Goal: Transaction & Acquisition: Purchase product/service

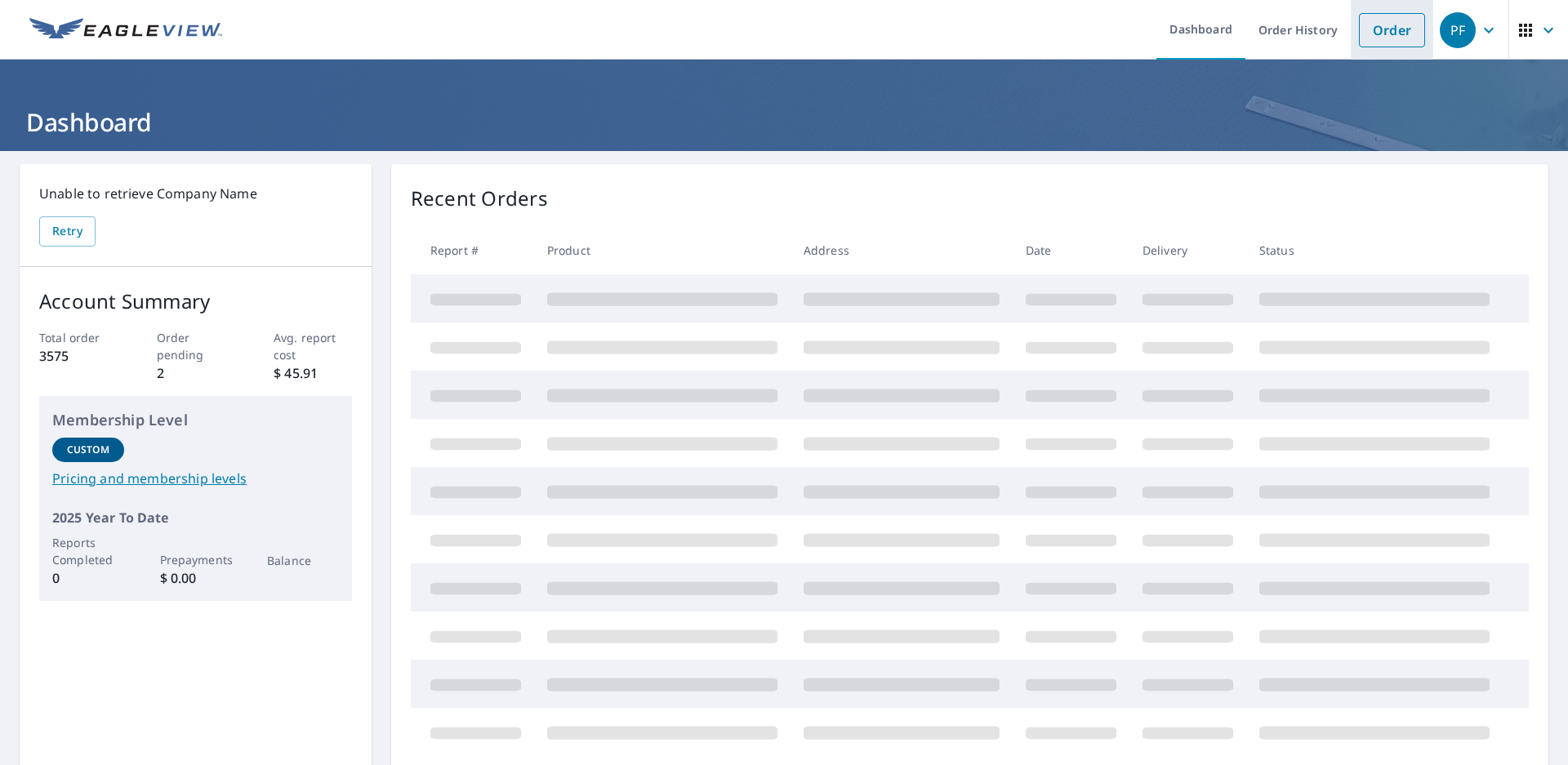
click at [1398, 30] on link "Order" at bounding box center [1391, 29] width 66 height 34
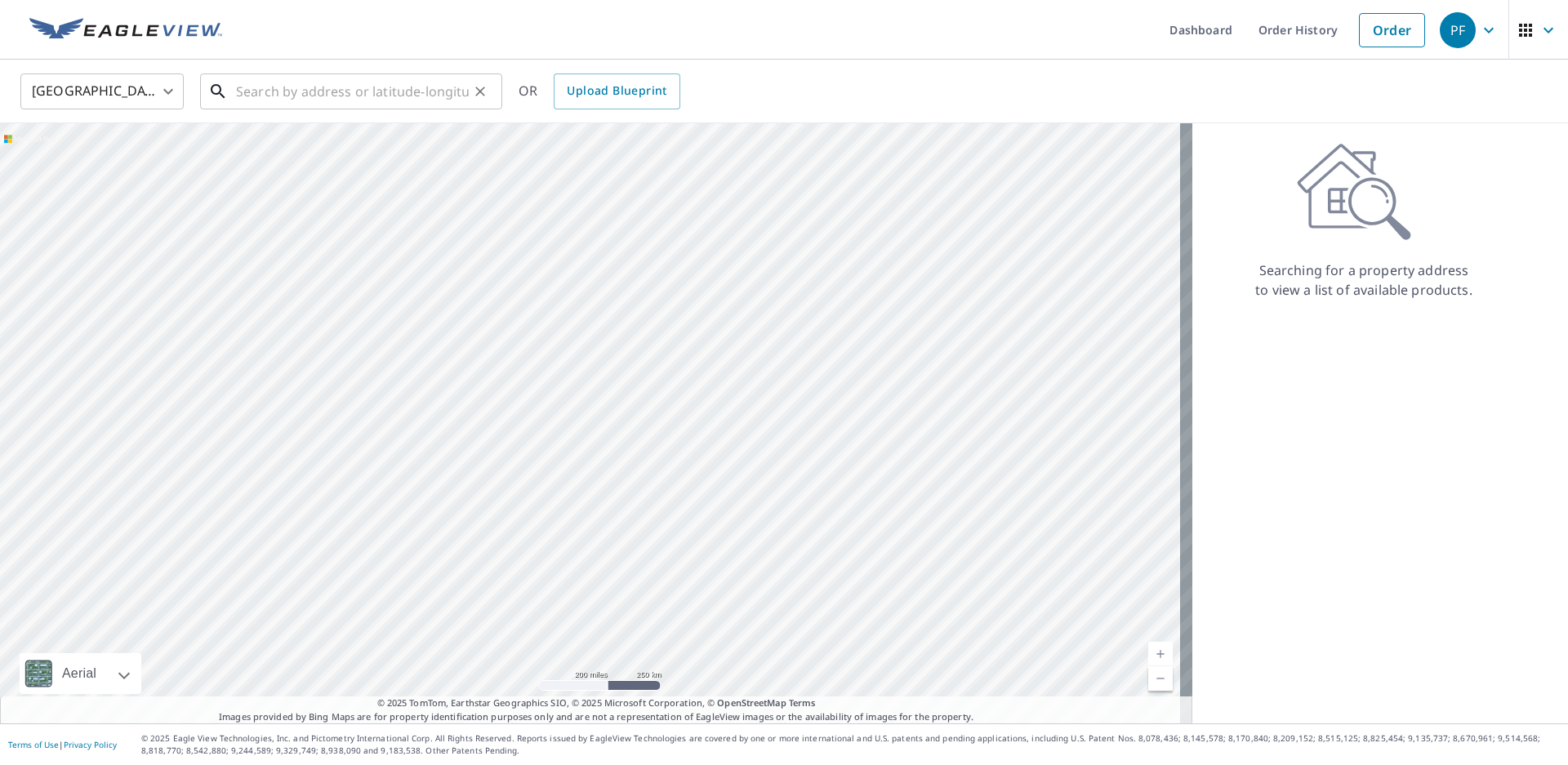
click at [364, 93] on input "text" at bounding box center [353, 92] width 233 height 46
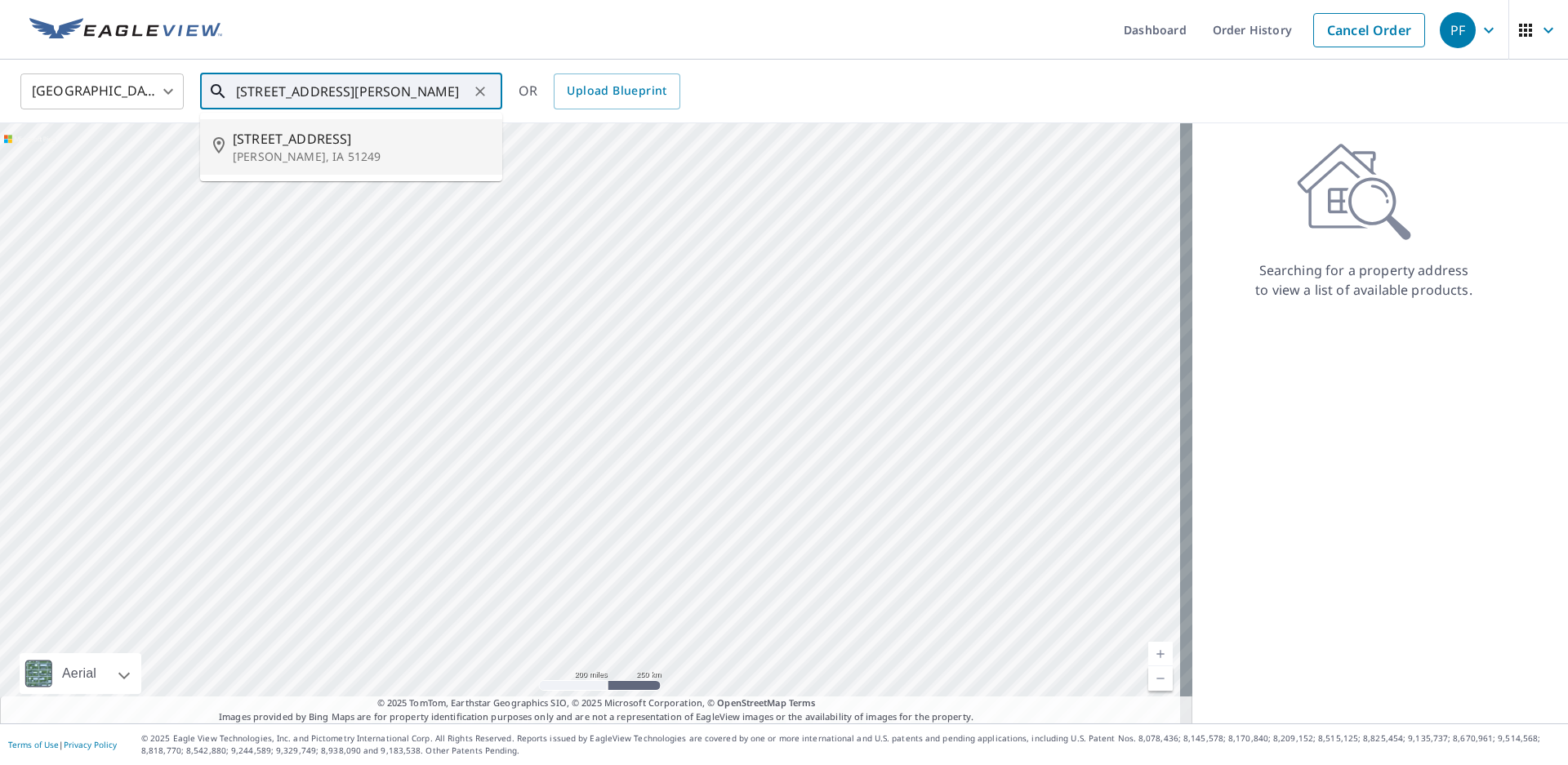
click at [356, 134] on span "[STREET_ADDRESS]" at bounding box center [361, 138] width 256 height 19
type input "[STREET_ADDRESS][PERSON_NAME]"
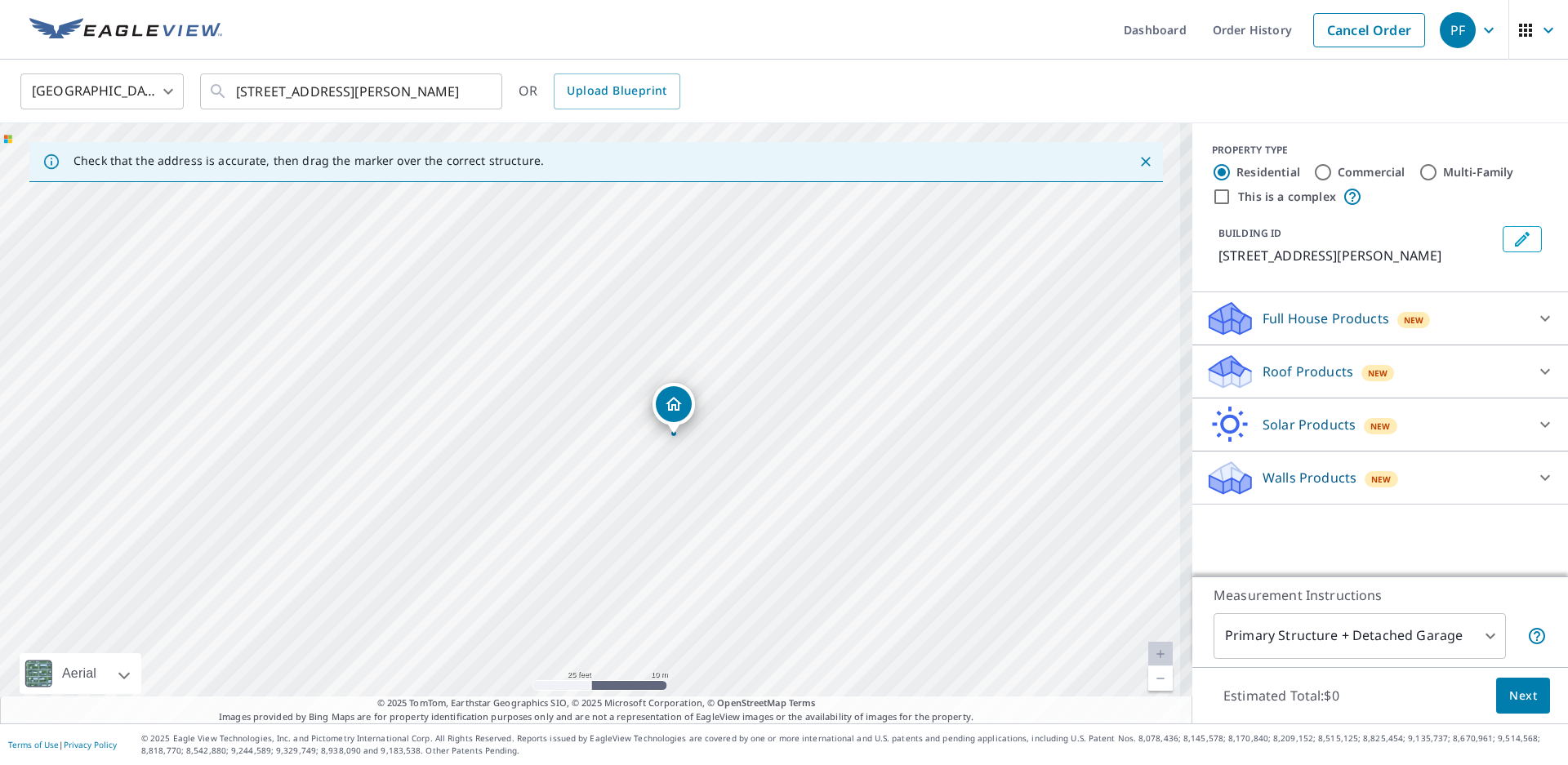
drag, startPoint x: 755, startPoint y: 449, endPoint x: 677, endPoint y: 421, distance: 82.9
click at [685, 425] on div "[STREET_ADDRESS][PERSON_NAME]" at bounding box center [596, 423] width 1192 height 600
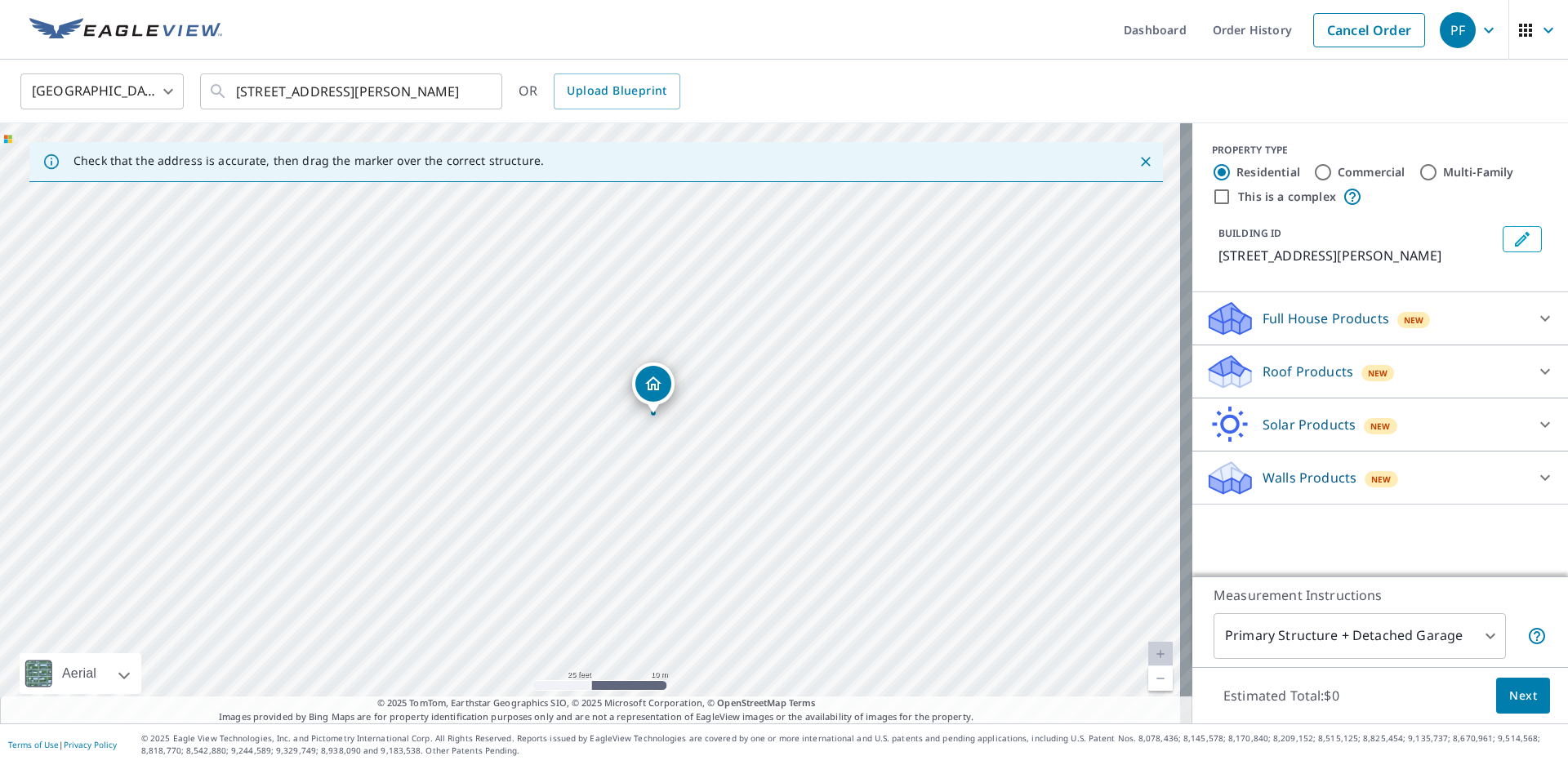
click at [1289, 365] on p "Roof Products" at bounding box center [1307, 371] width 91 height 19
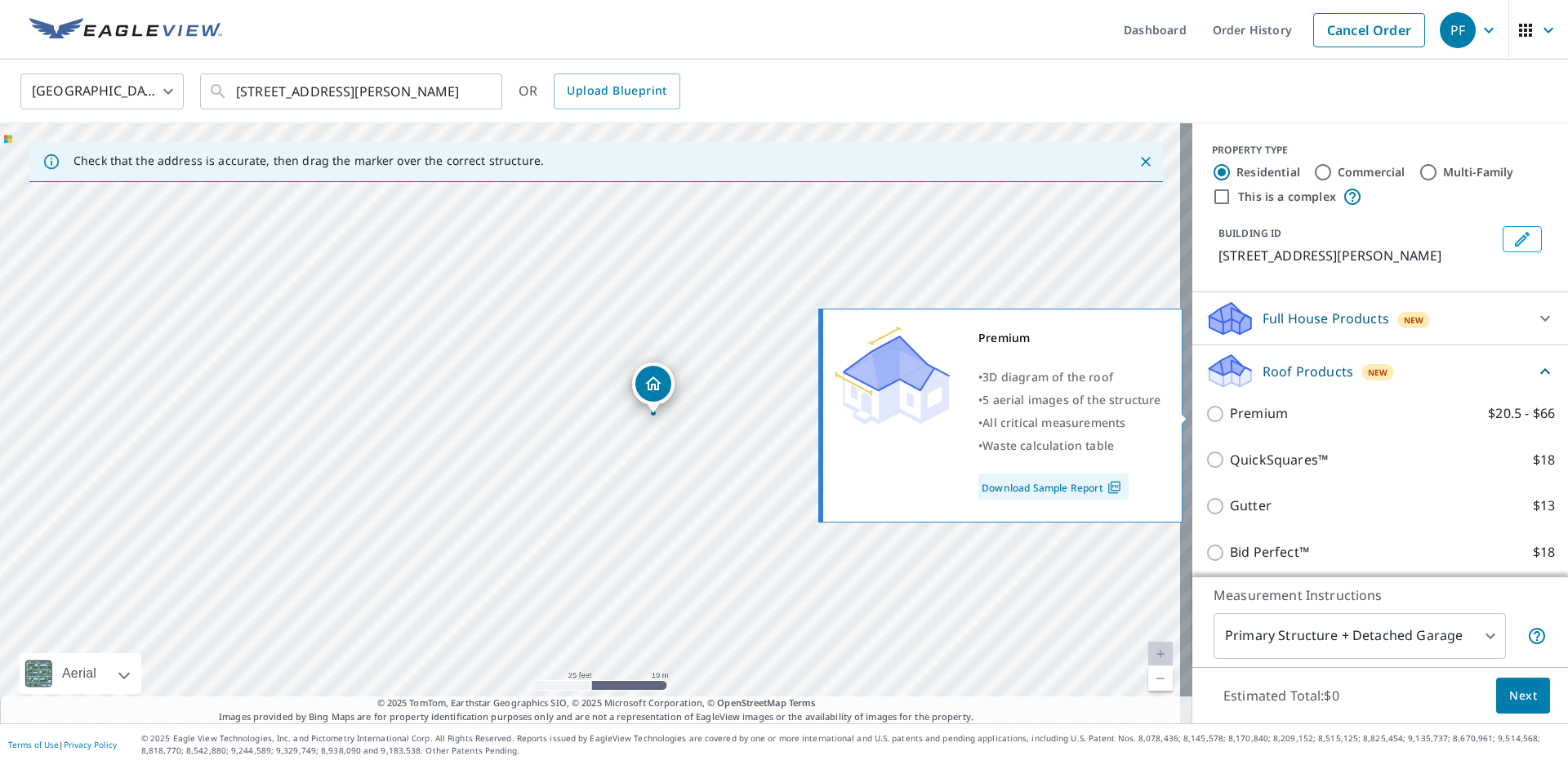
click at [1238, 418] on p "Premium" at bounding box center [1258, 413] width 58 height 20
click at [1230, 418] on input "Premium $20.5 - $66" at bounding box center [1217, 413] width 25 height 19
checkbox input "true"
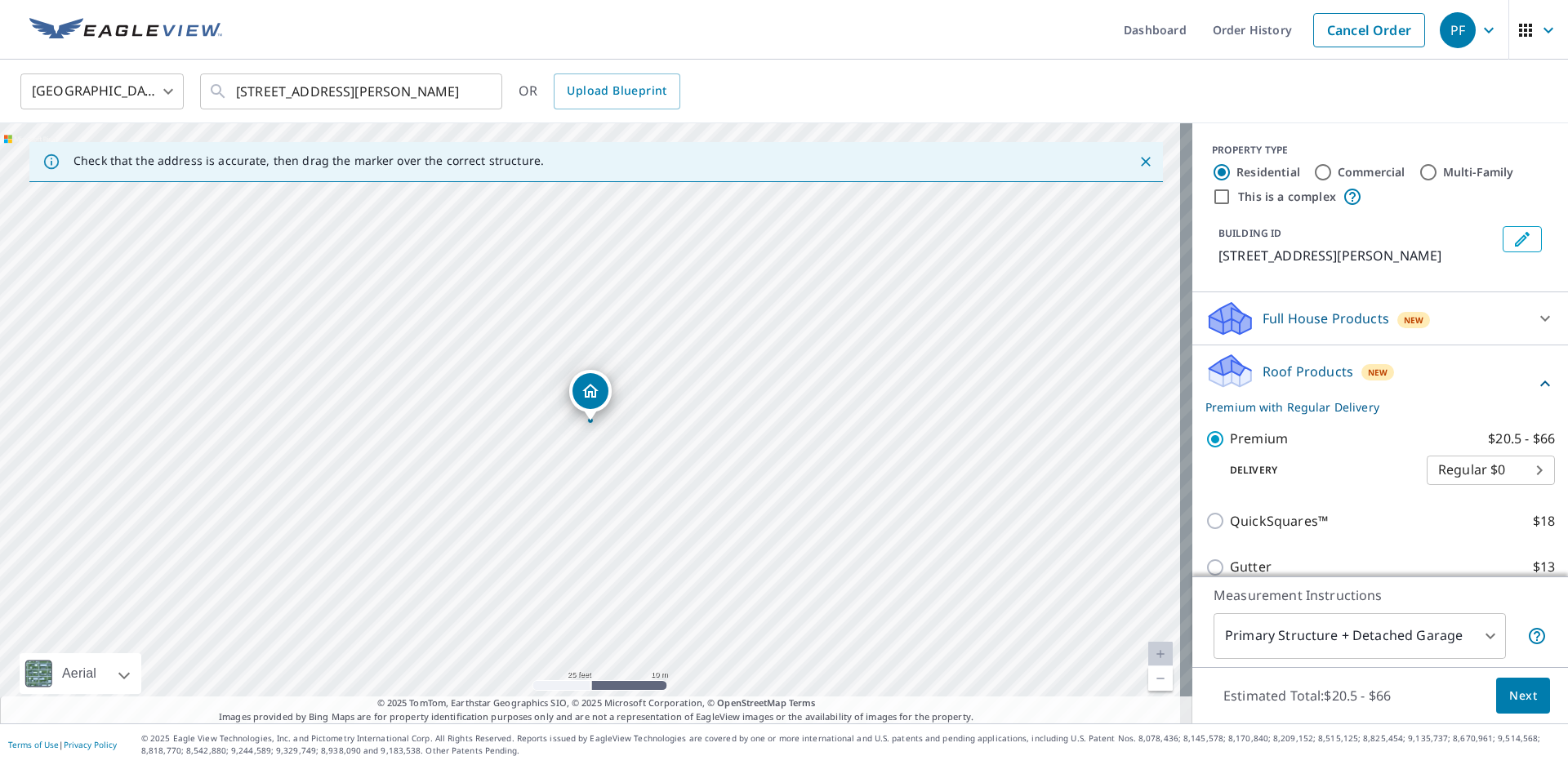
click at [1516, 696] on span "Next" at bounding box center [1522, 696] width 27 height 20
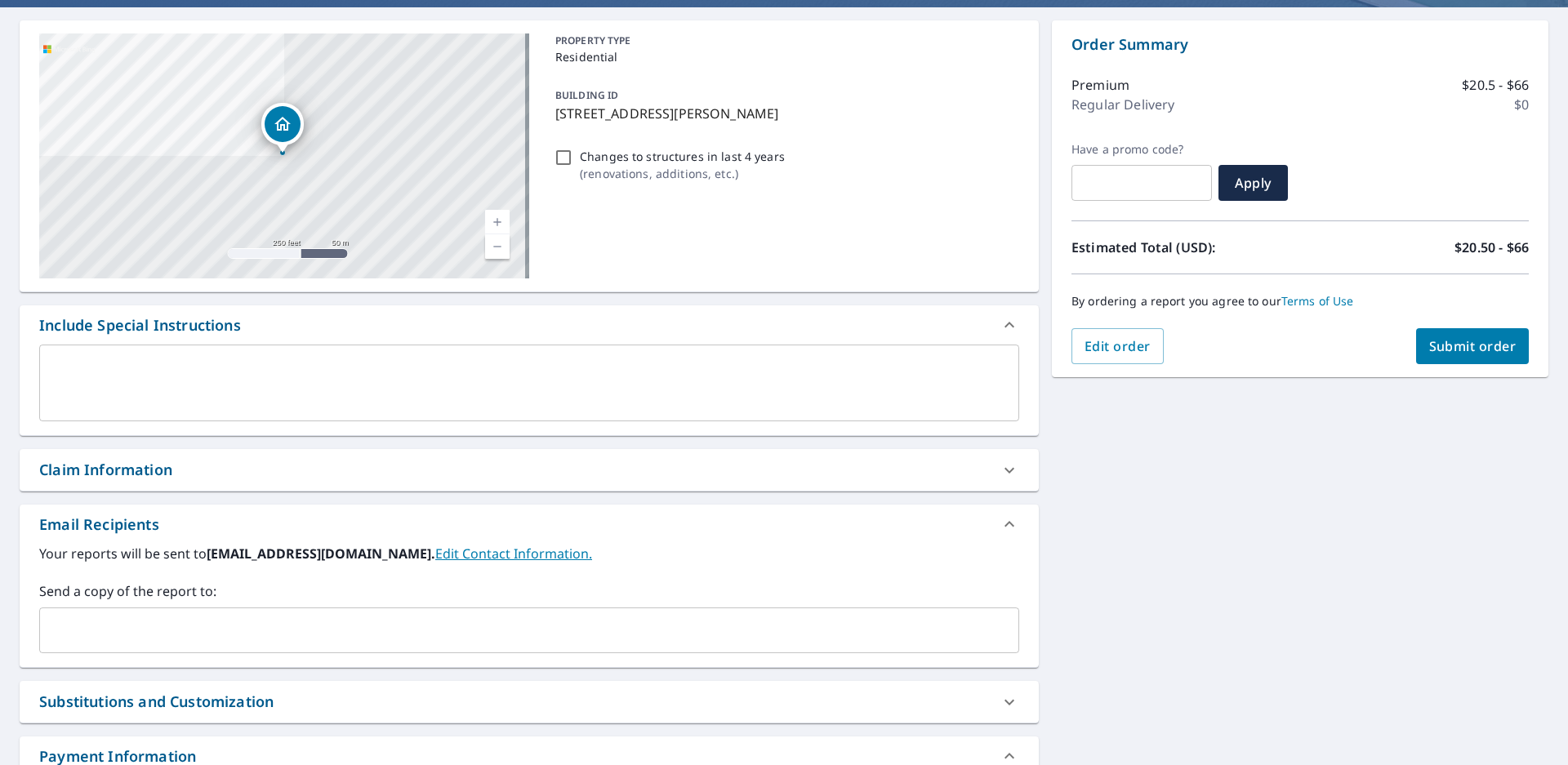
scroll to position [275, 0]
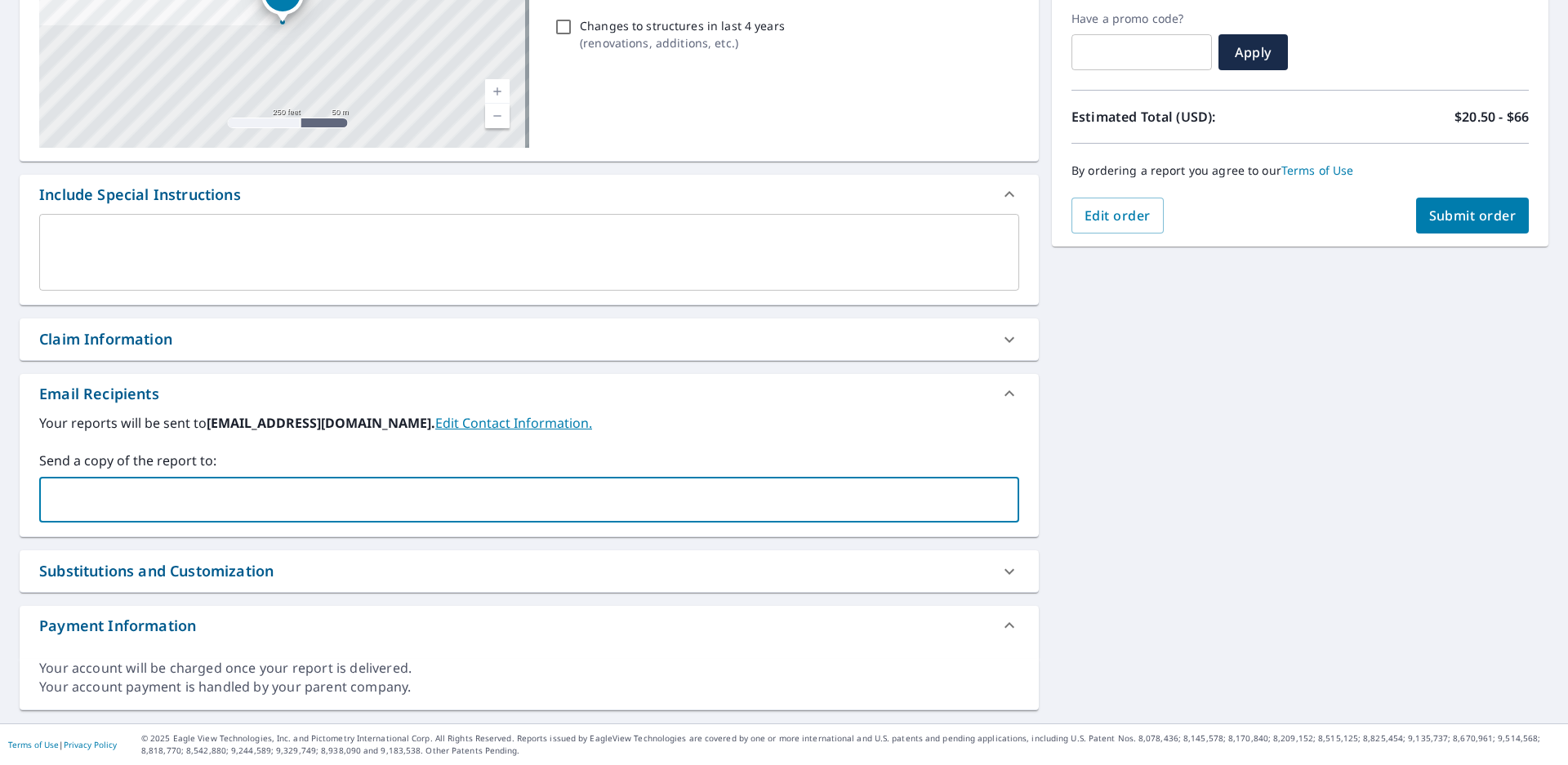
click at [220, 489] on input "text" at bounding box center [517, 500] width 941 height 31
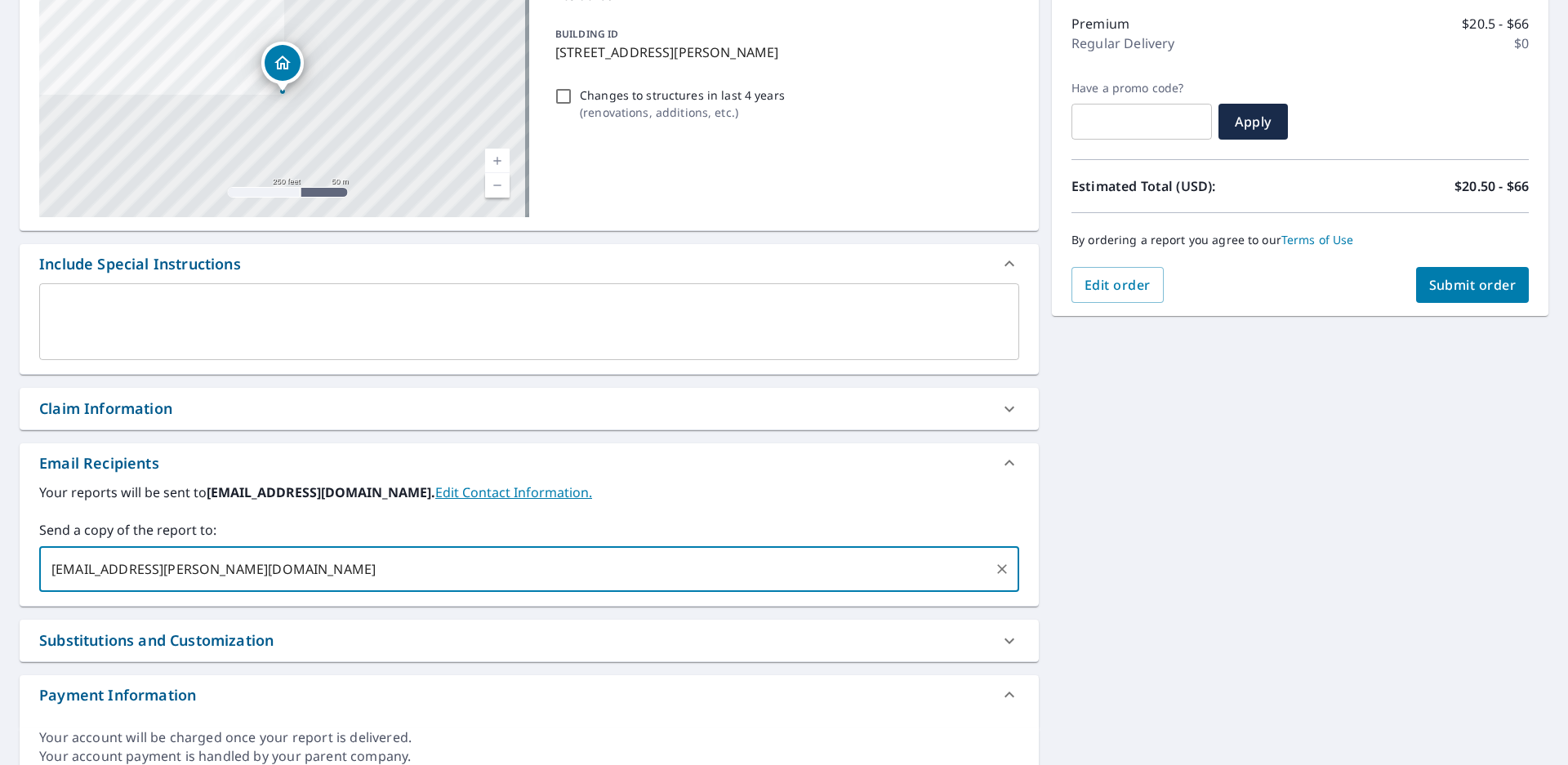
scroll to position [111, 0]
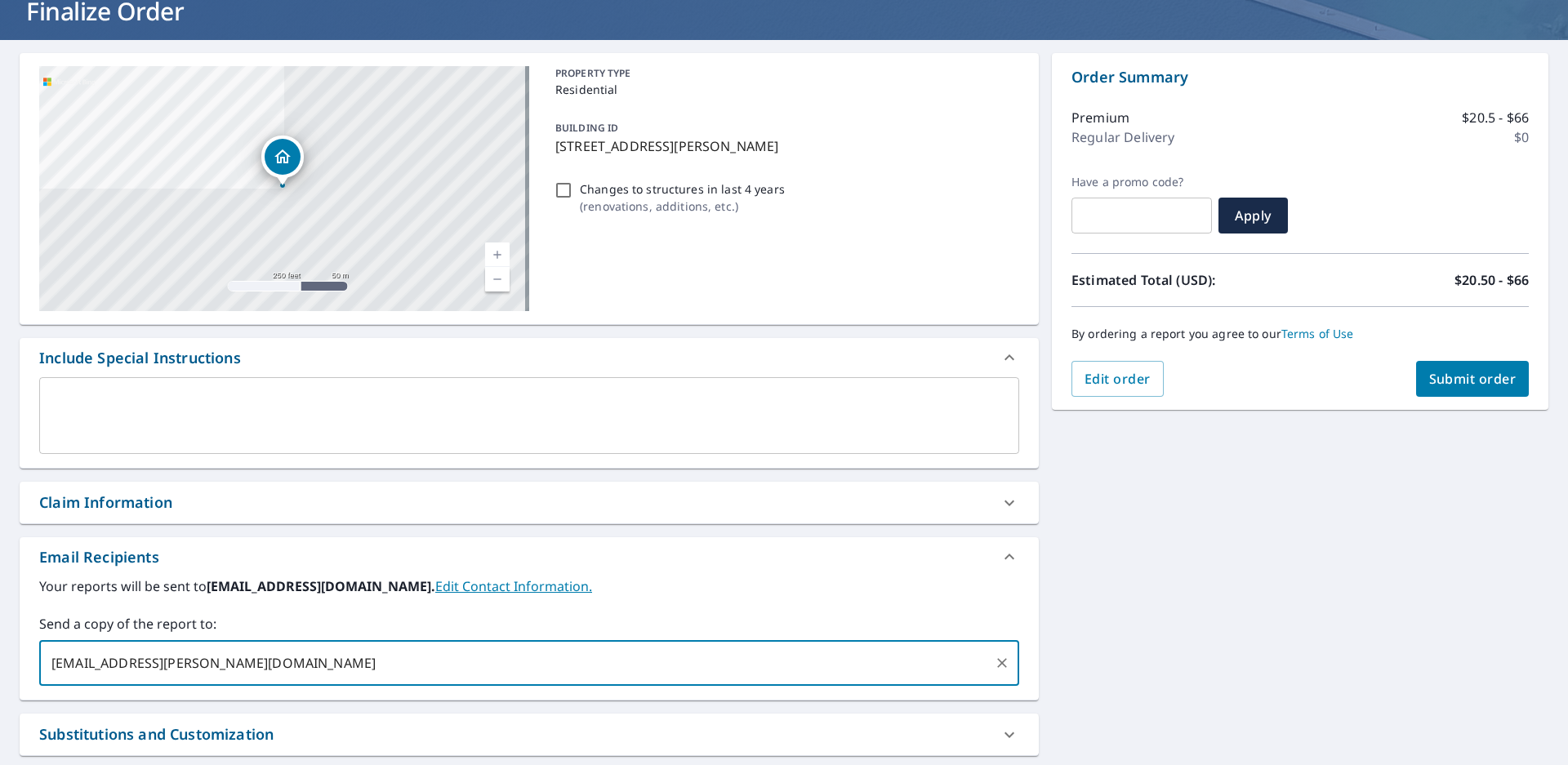
type input "[EMAIL_ADDRESS][PERSON_NAME][DOMAIN_NAME]"
click at [1453, 382] on span "Submit order" at bounding box center [1472, 379] width 87 height 18
